Goal: Communication & Community: Answer question/provide support

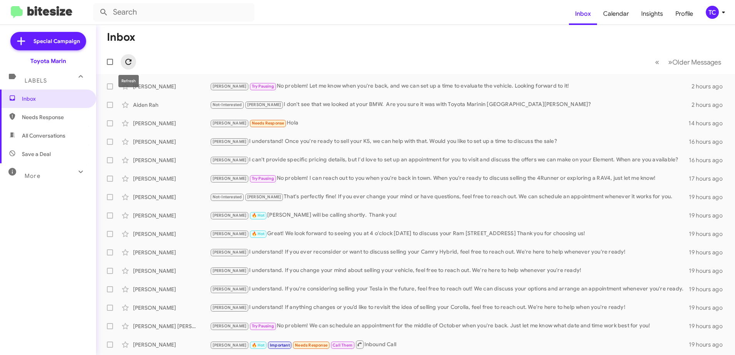
click at [128, 62] on icon at bounding box center [128, 61] width 9 height 9
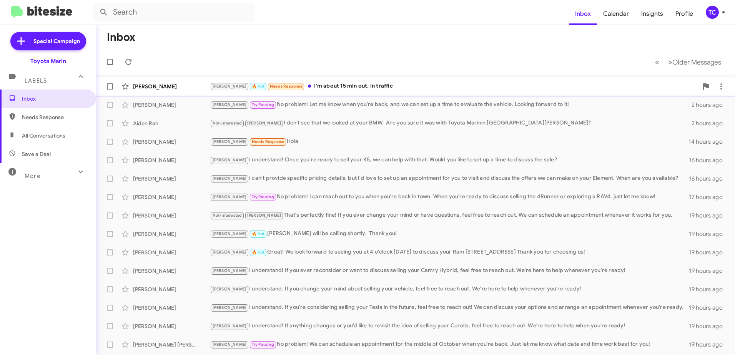
click at [321, 87] on div "[PERSON_NAME] 🔥 Hot Needs Response I'm about 15 min out. In traffic" at bounding box center [454, 86] width 488 height 9
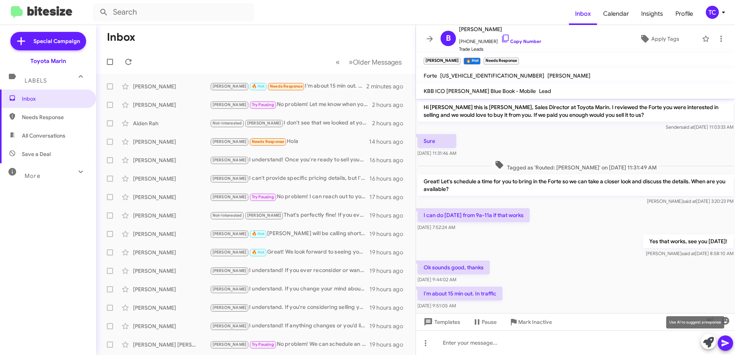
click at [705, 340] on icon at bounding box center [708, 342] width 11 height 11
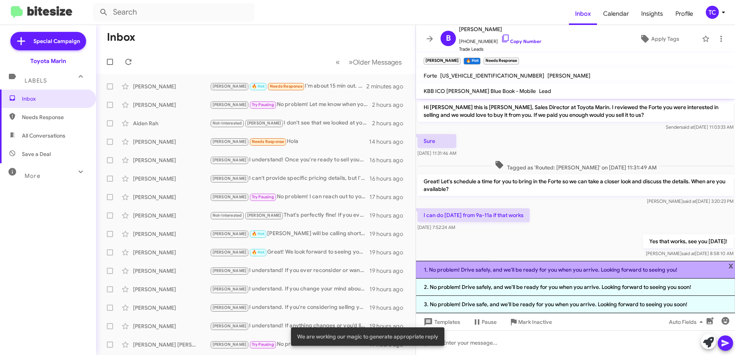
click at [503, 270] on li "1. No problem! Drive safely, and we'll be ready for you when you arrive. Lookin…" at bounding box center [575, 270] width 319 height 18
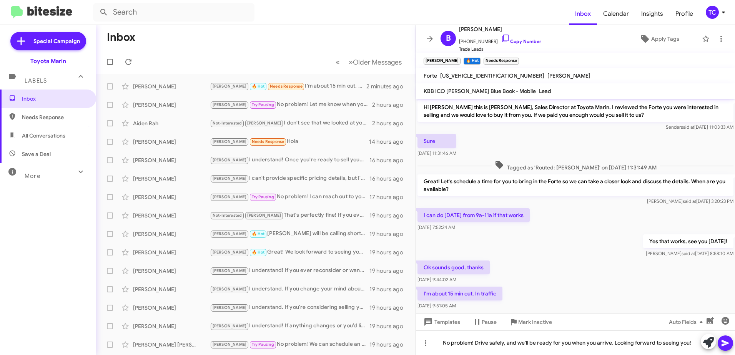
click at [725, 340] on icon at bounding box center [725, 343] width 9 height 9
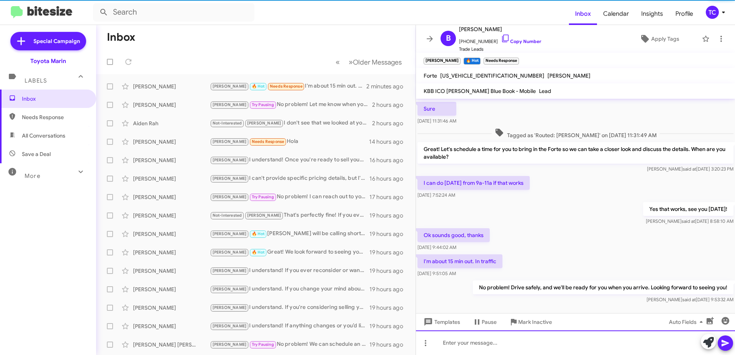
scroll to position [42, 0]
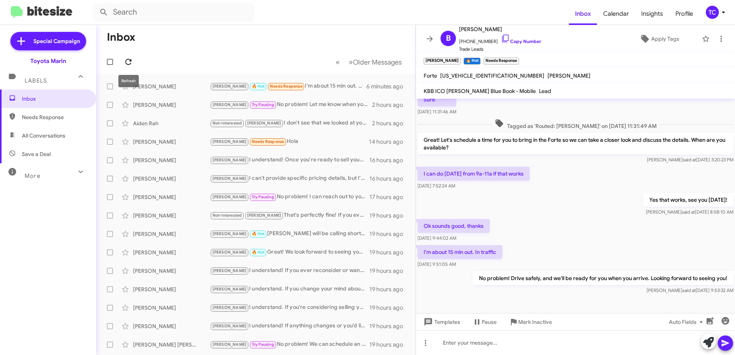
click at [129, 62] on icon at bounding box center [128, 61] width 9 height 9
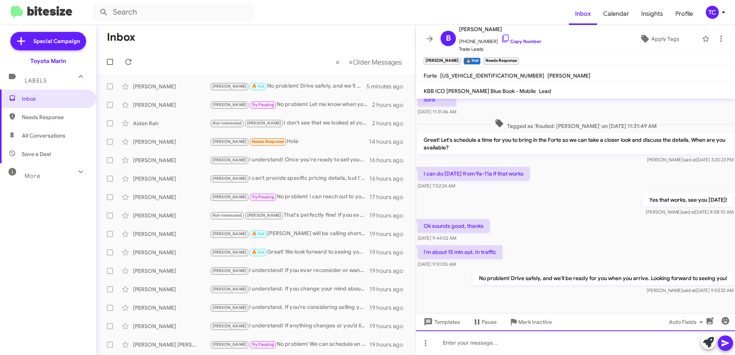
click at [507, 340] on div at bounding box center [575, 343] width 319 height 25
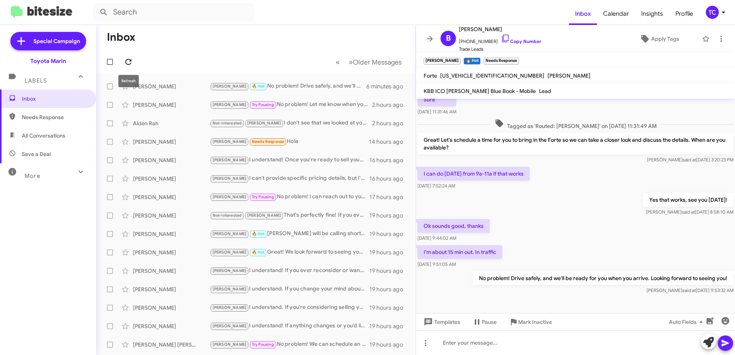
click at [130, 61] on icon at bounding box center [128, 62] width 6 height 6
click at [431, 40] on icon at bounding box center [429, 38] width 9 height 9
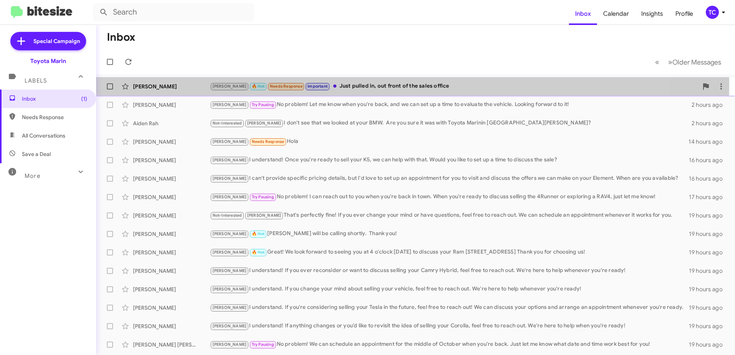
click at [358, 85] on div "[PERSON_NAME] 🔥 Hot Needs Response Important Just pulled in, out front of the s…" at bounding box center [454, 86] width 488 height 9
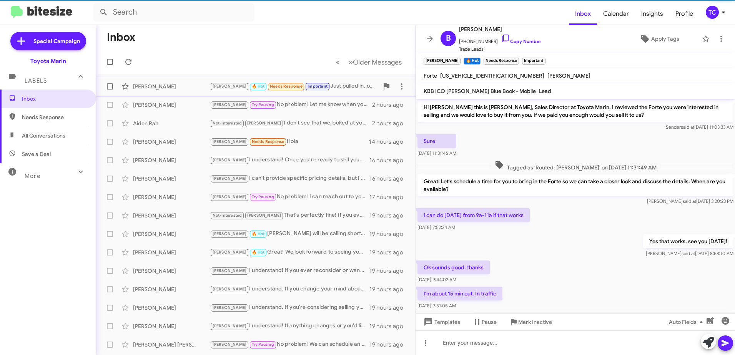
scroll to position [54, 0]
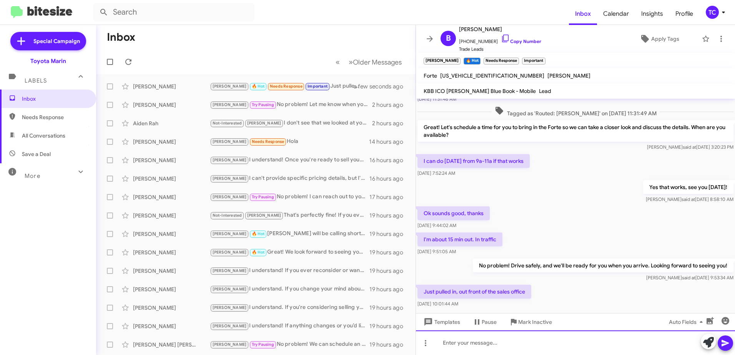
click at [524, 343] on div at bounding box center [575, 343] width 319 height 25
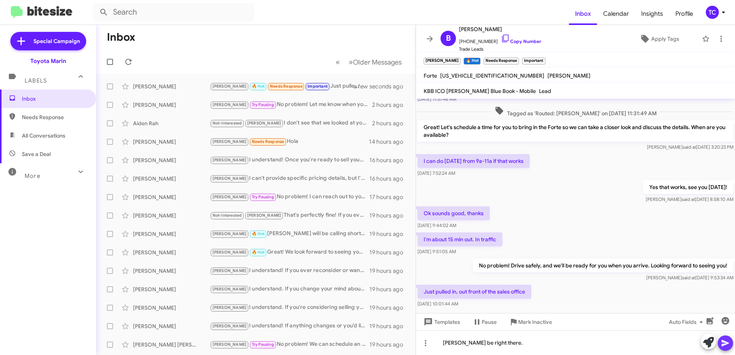
click at [723, 344] on icon at bounding box center [725, 343] width 9 height 9
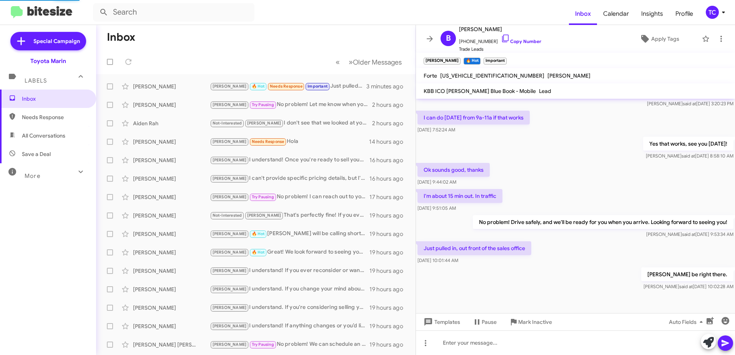
scroll to position [0, 0]
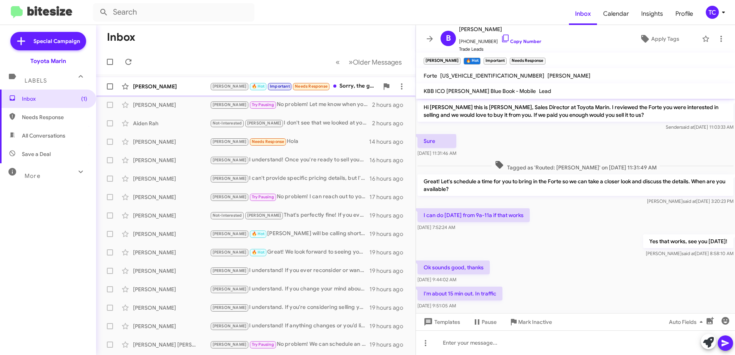
click at [339, 86] on div "[PERSON_NAME] 🔥 Hot Important Needs Response Sorry, the gal at the front direct…" at bounding box center [294, 86] width 169 height 9
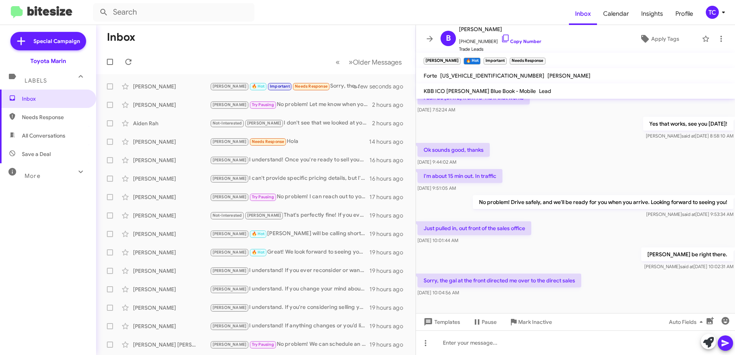
scroll to position [126, 0]
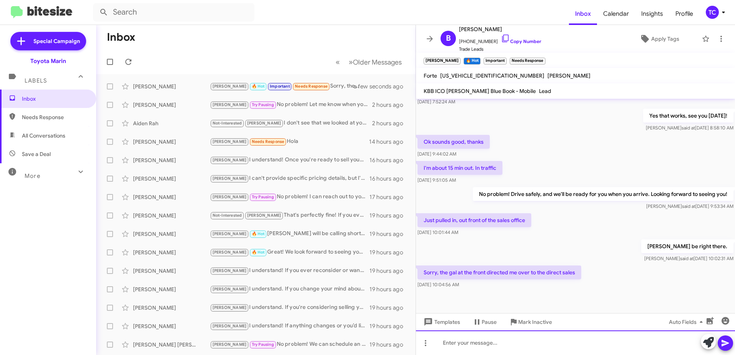
click at [454, 336] on div at bounding box center [575, 343] width 319 height 25
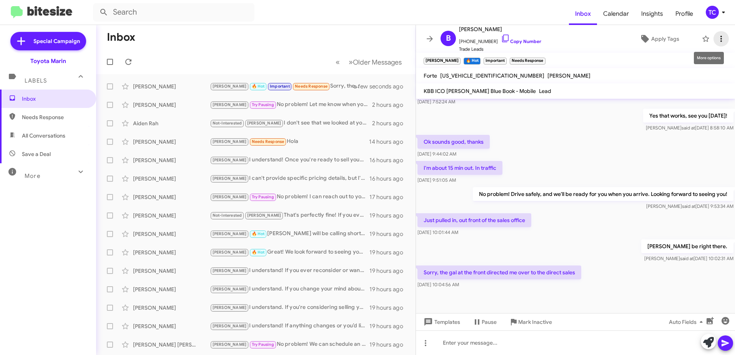
click at [717, 38] on icon at bounding box center [721, 38] width 9 height 9
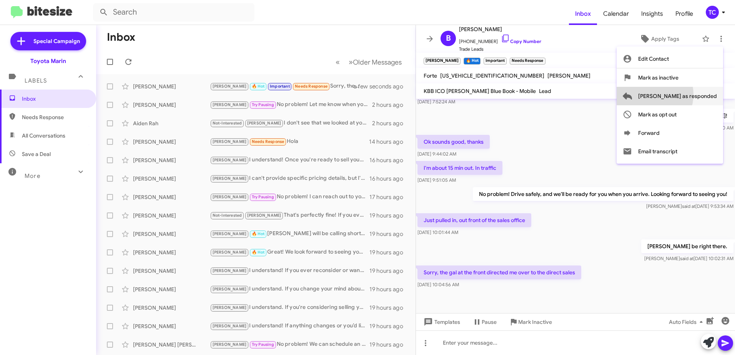
click at [682, 95] on span "[PERSON_NAME] as responded" at bounding box center [677, 96] width 79 height 18
